Goal: Transaction & Acquisition: Book appointment/travel/reservation

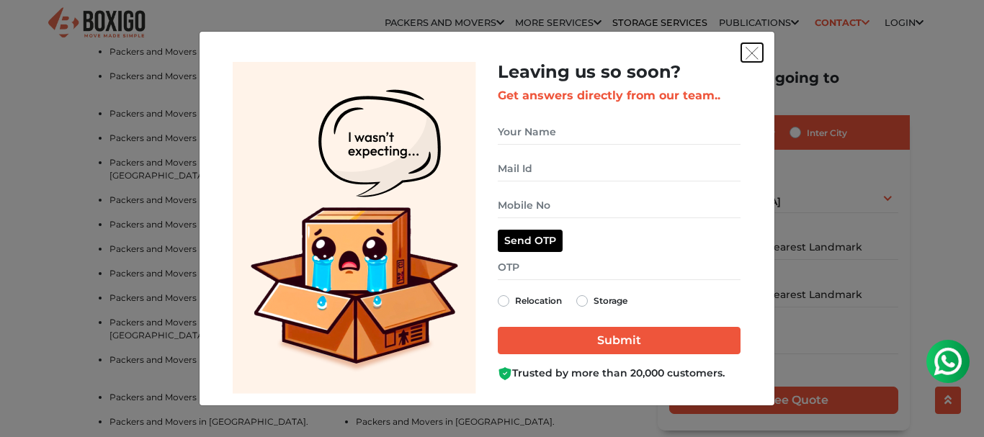
click at [748, 53] on img "get free quote dialog" at bounding box center [751, 53] width 13 height 13
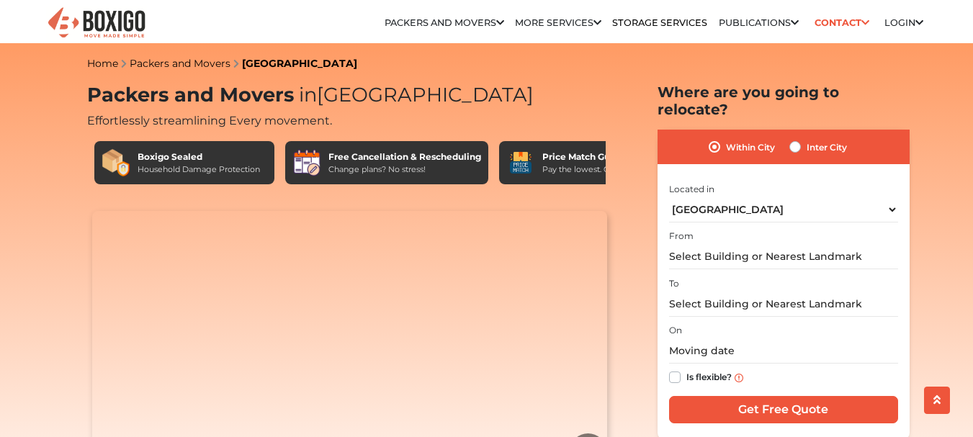
select select "[GEOGRAPHIC_DATA]"
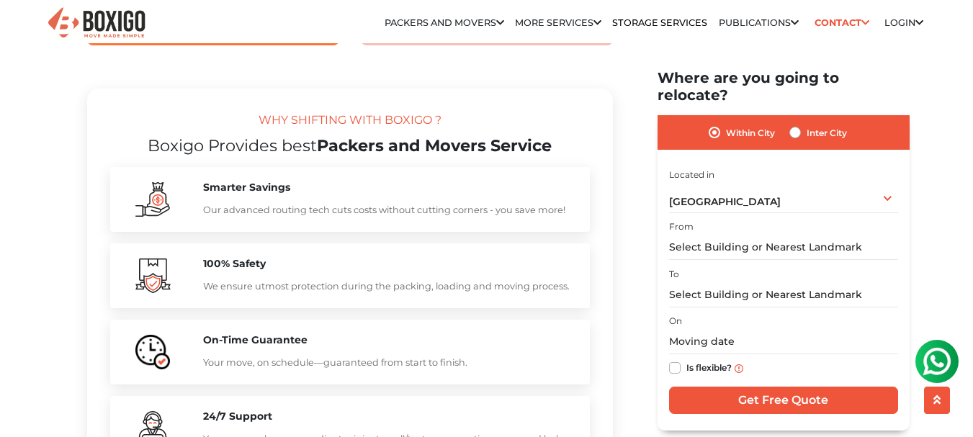
scroll to position [1296, 0]
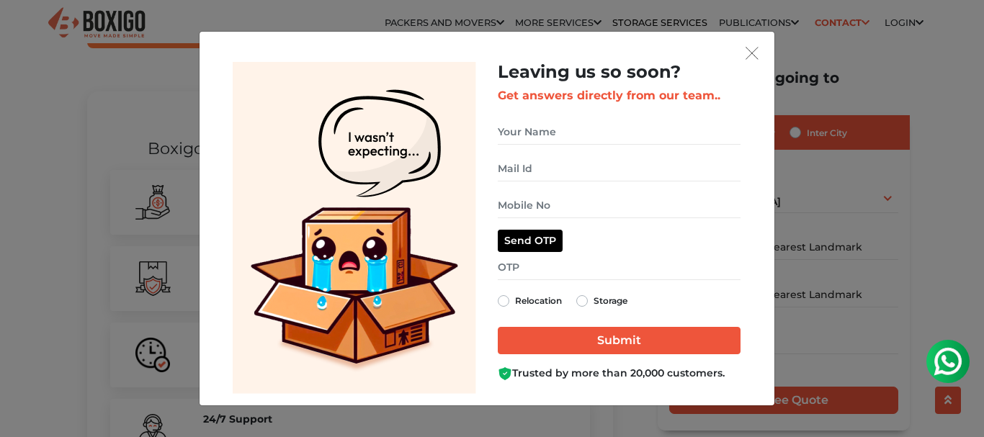
click at [518, 300] on label "Relocation" at bounding box center [538, 300] width 47 height 17
click at [509, 300] on input "Relocation" at bounding box center [504, 299] width 12 height 14
radio input "true"
click at [614, 302] on label "Storage" at bounding box center [610, 300] width 34 height 17
click at [588, 302] on input "Storage" at bounding box center [582, 299] width 12 height 14
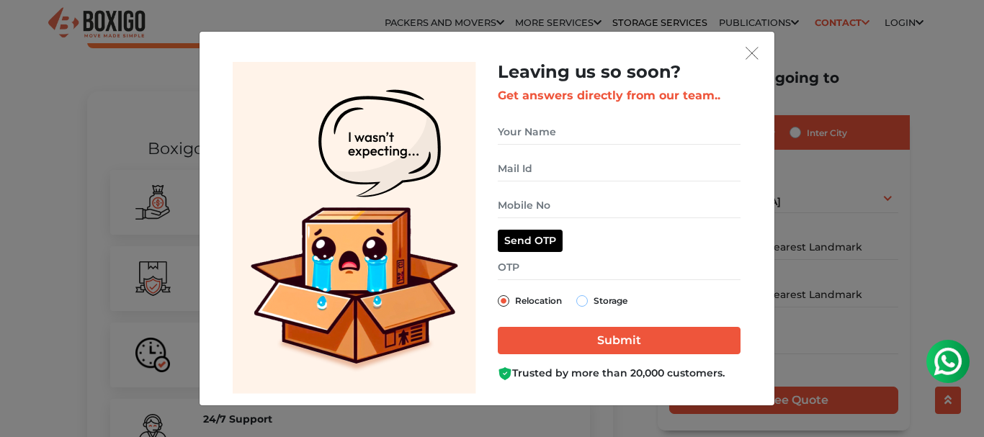
radio input "true"
click at [761, 51] on button "get free quote dialog" at bounding box center [752, 52] width 22 height 19
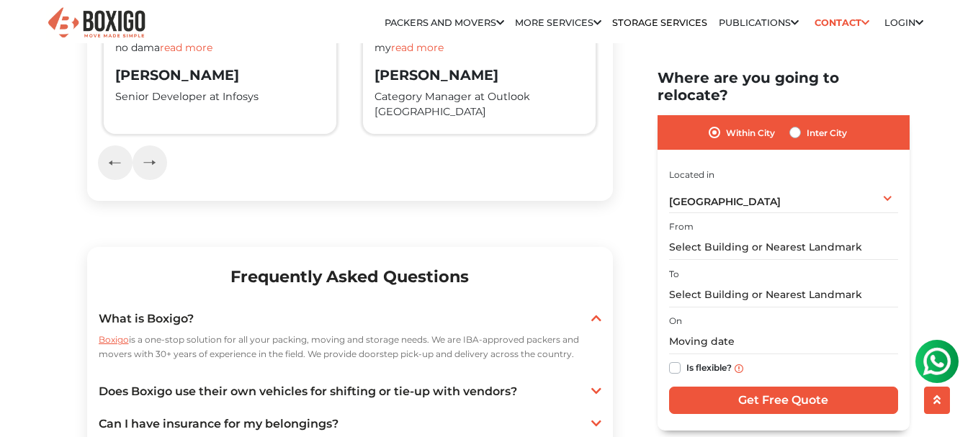
scroll to position [2808, 0]
